Goal: Book appointment/travel/reservation

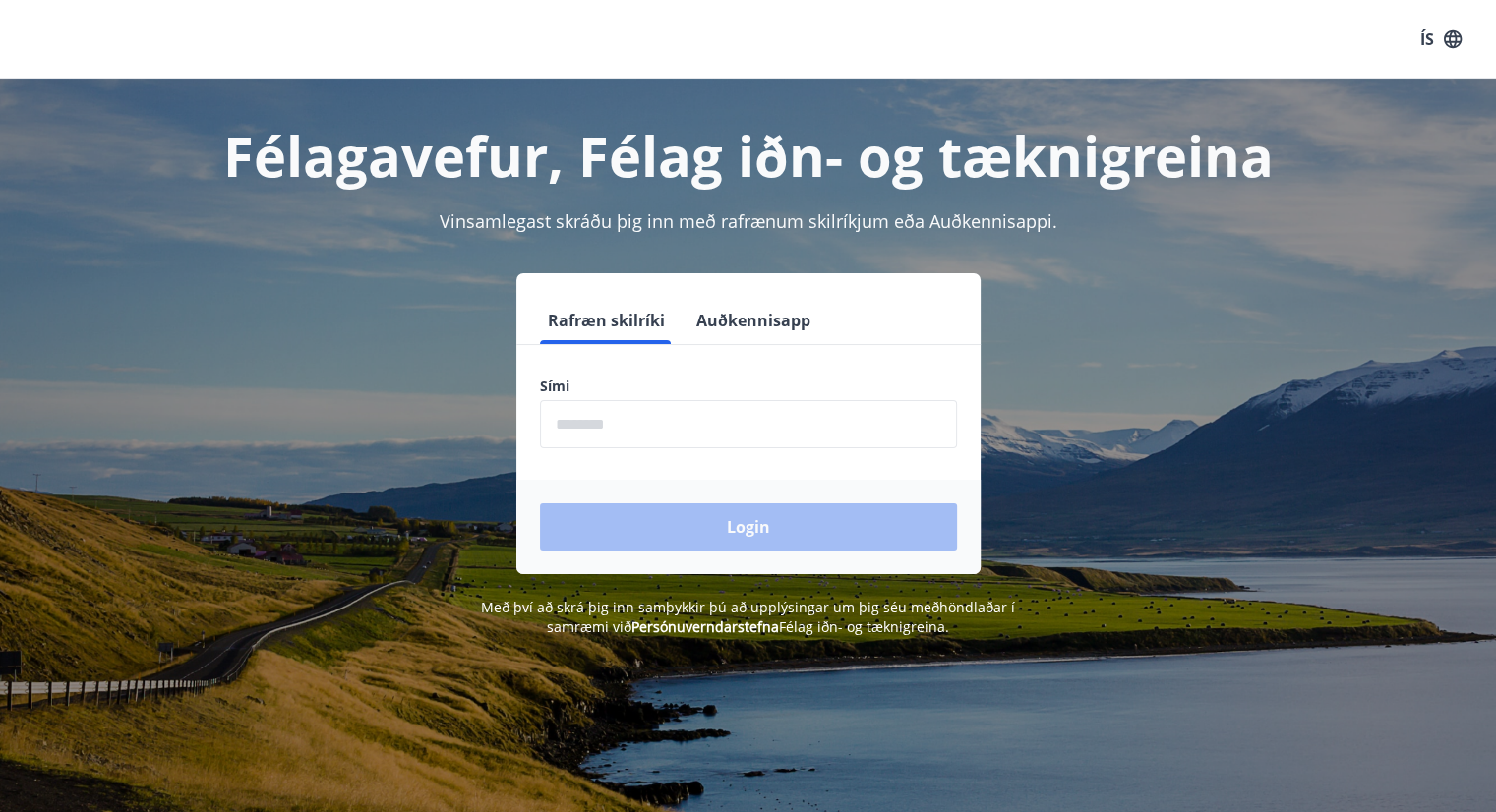
click at [610, 418] on input "phone" at bounding box center [748, 424] width 417 height 49
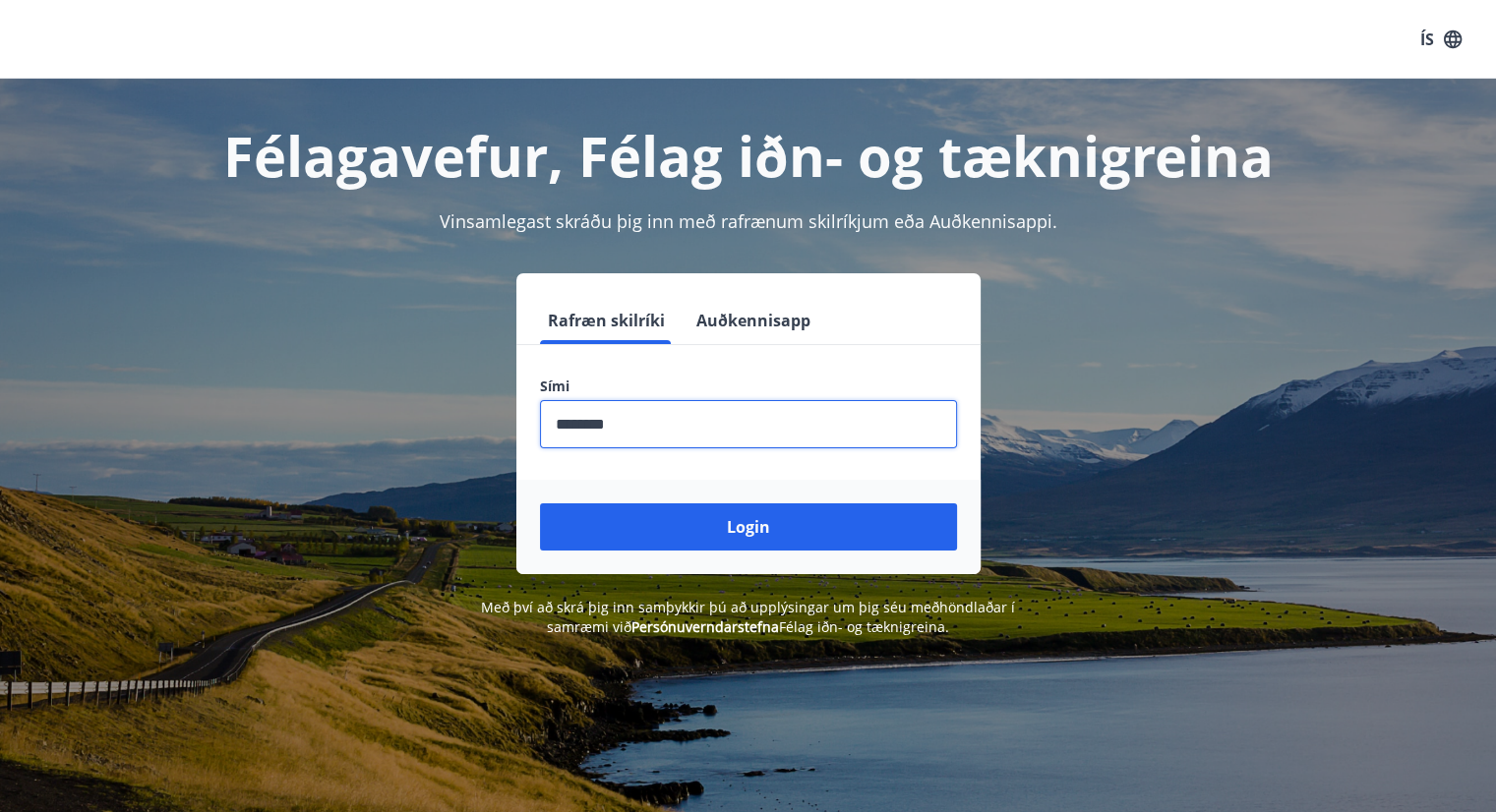
type input "********"
click at [540, 503] on button "Login" at bounding box center [748, 527] width 417 height 48
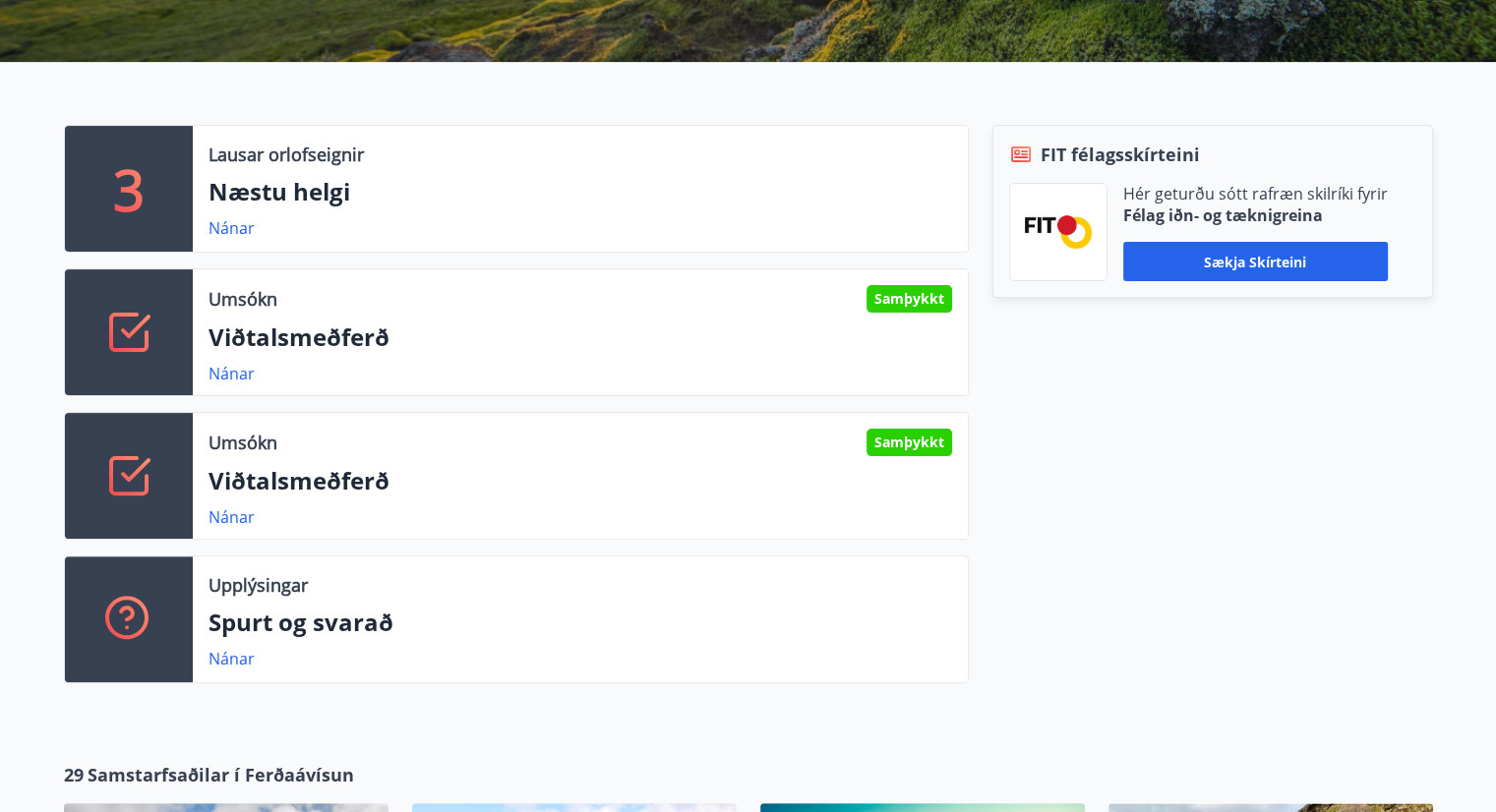
scroll to position [486, 0]
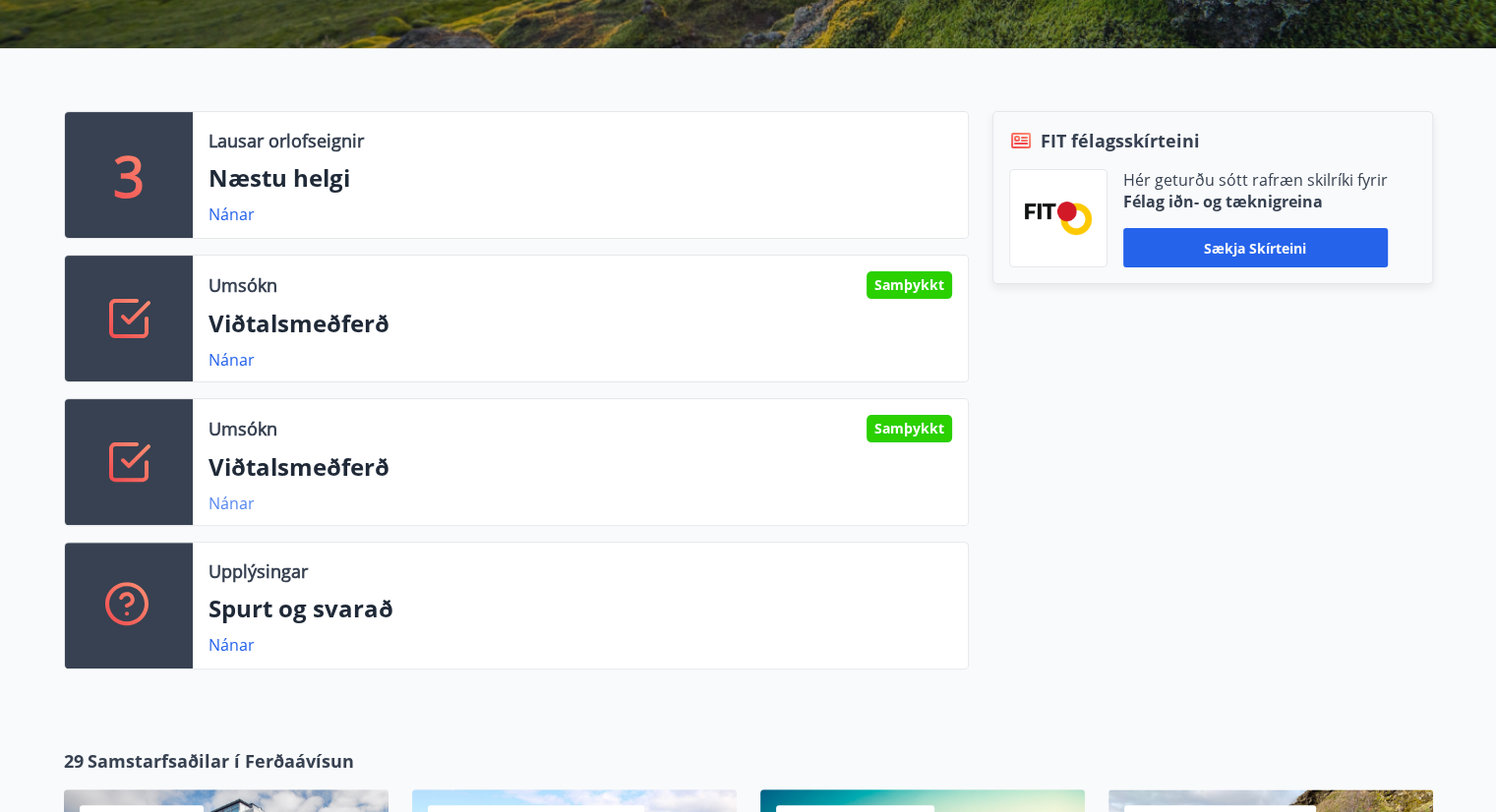
click at [218, 503] on link "Nánar" at bounding box center [232, 504] width 47 height 22
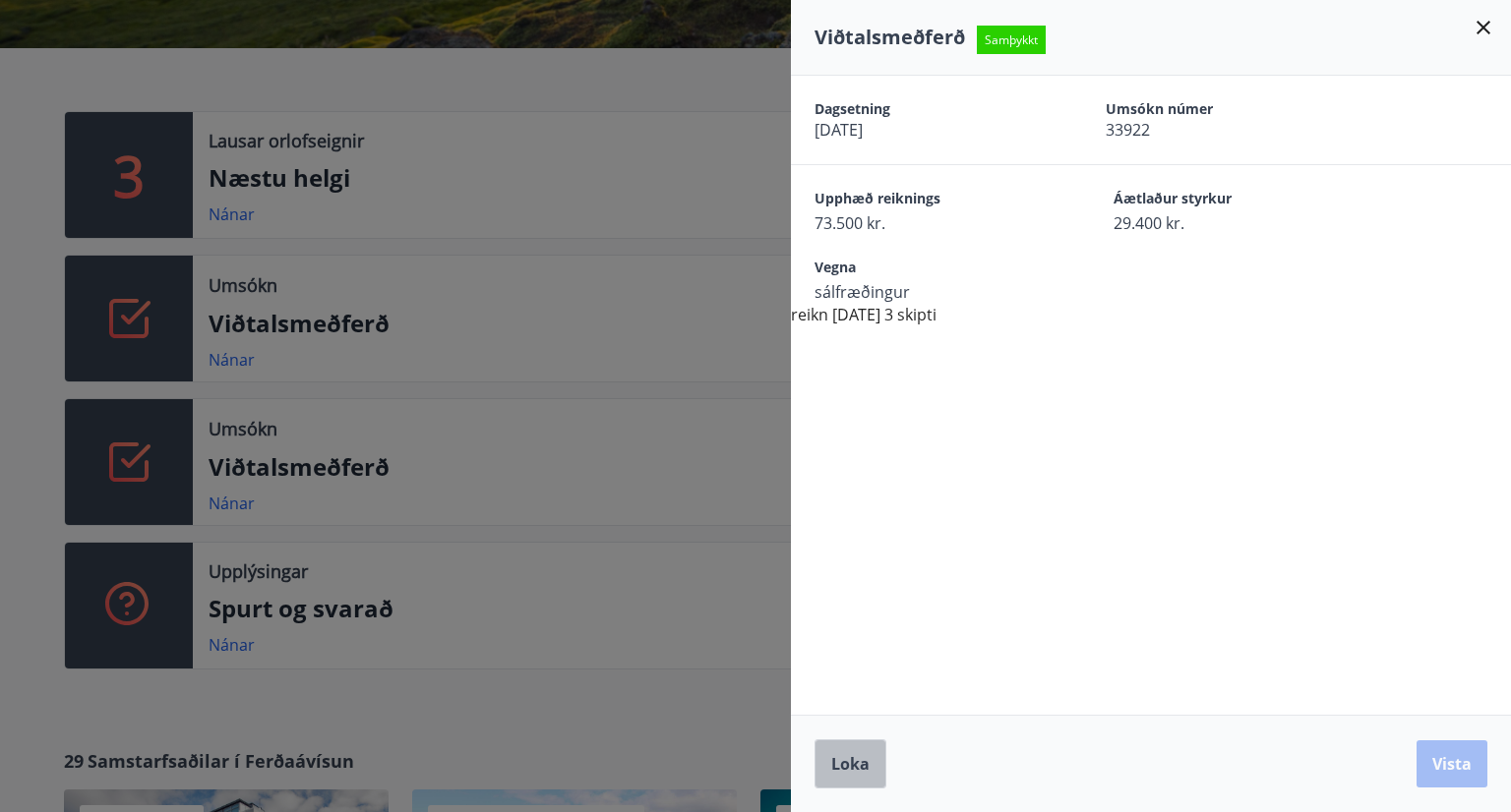
click at [831, 775] on button "Loka" at bounding box center [850, 764] width 71 height 50
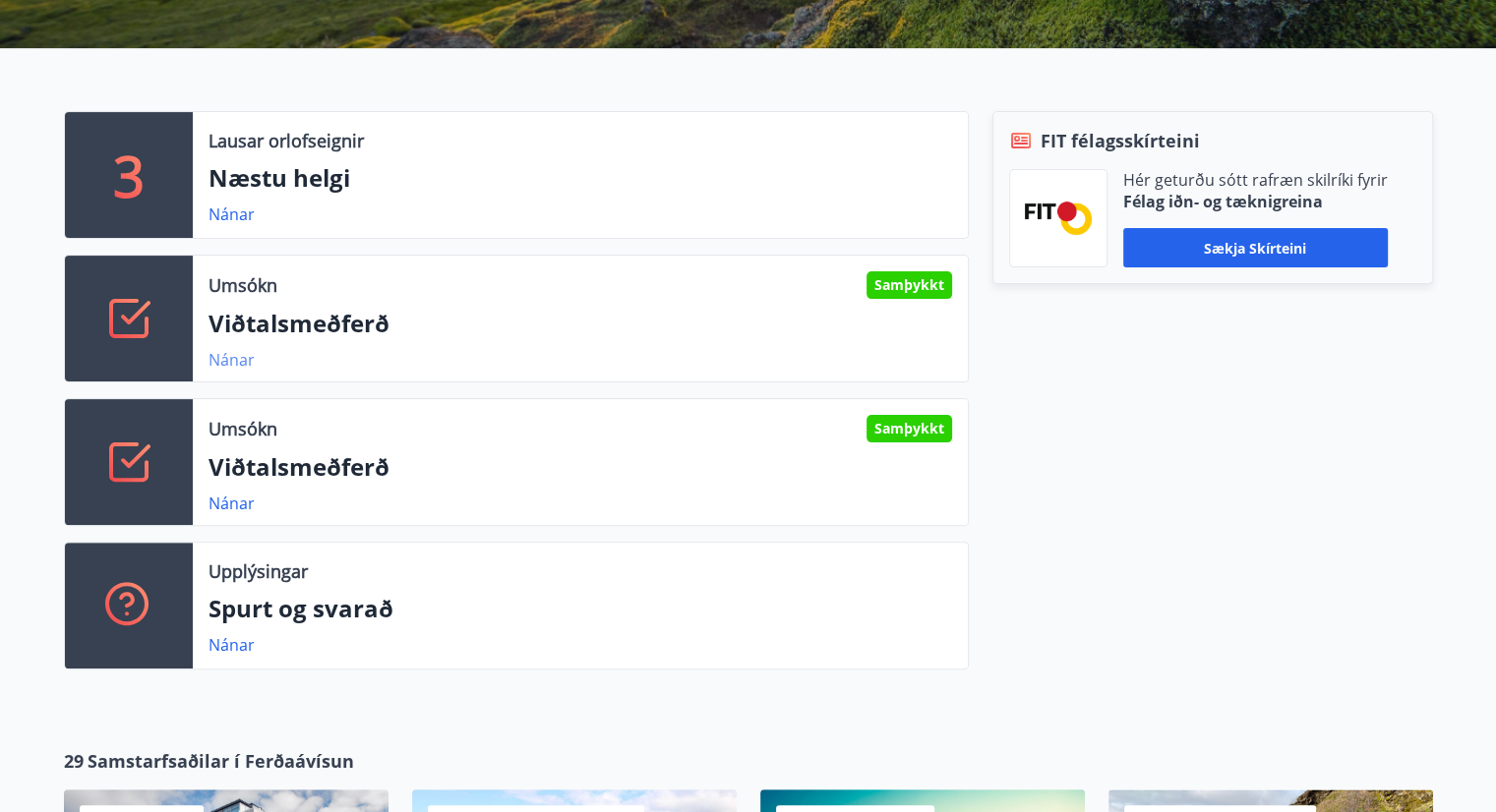
click at [236, 359] on link "Nánar" at bounding box center [232, 360] width 47 height 22
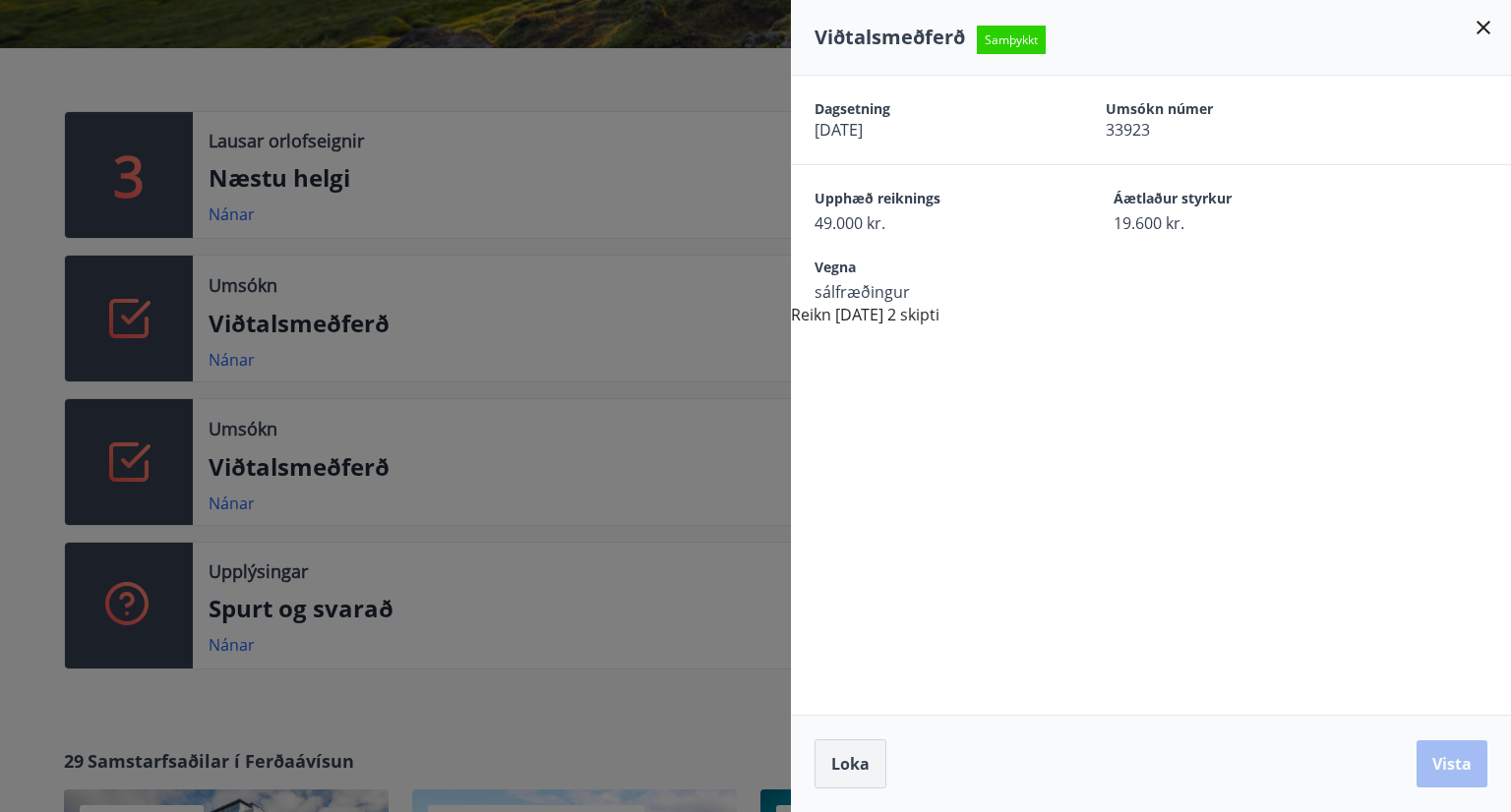
click at [846, 751] on button "Loka" at bounding box center [850, 764] width 71 height 50
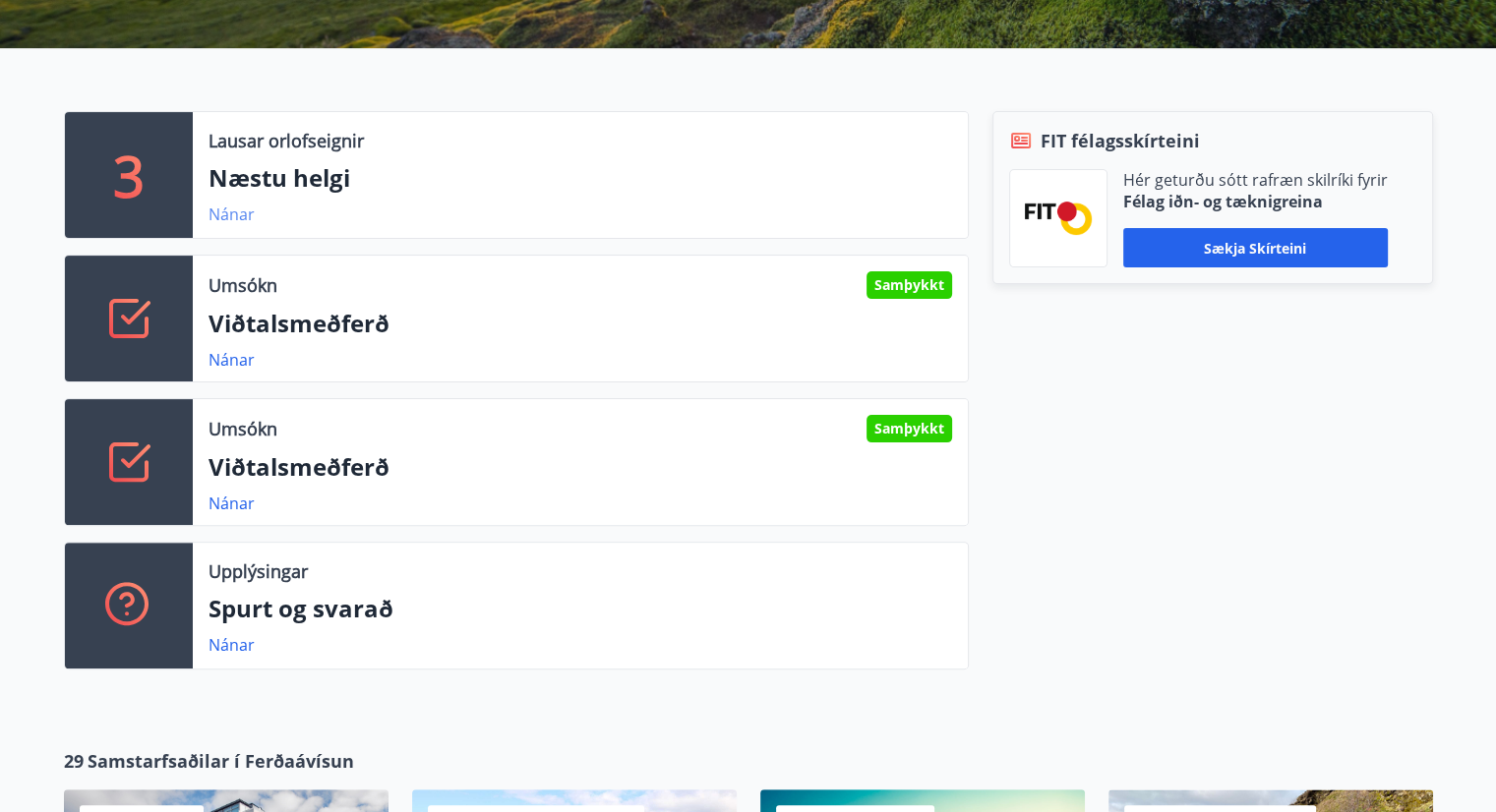
click at [215, 221] on link "Nánar" at bounding box center [232, 215] width 47 height 22
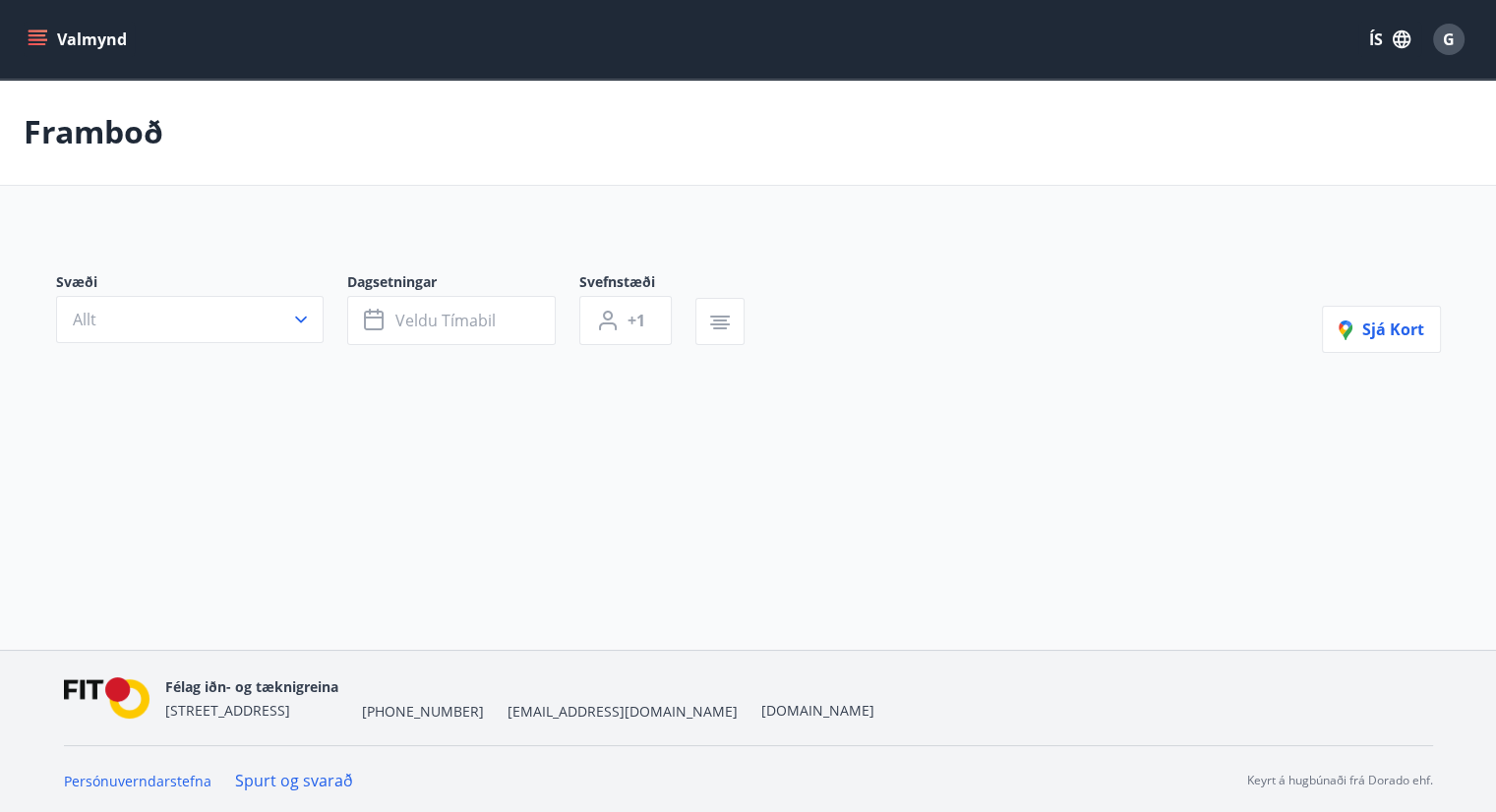
type input "*"
